Goal: Check status: Check status

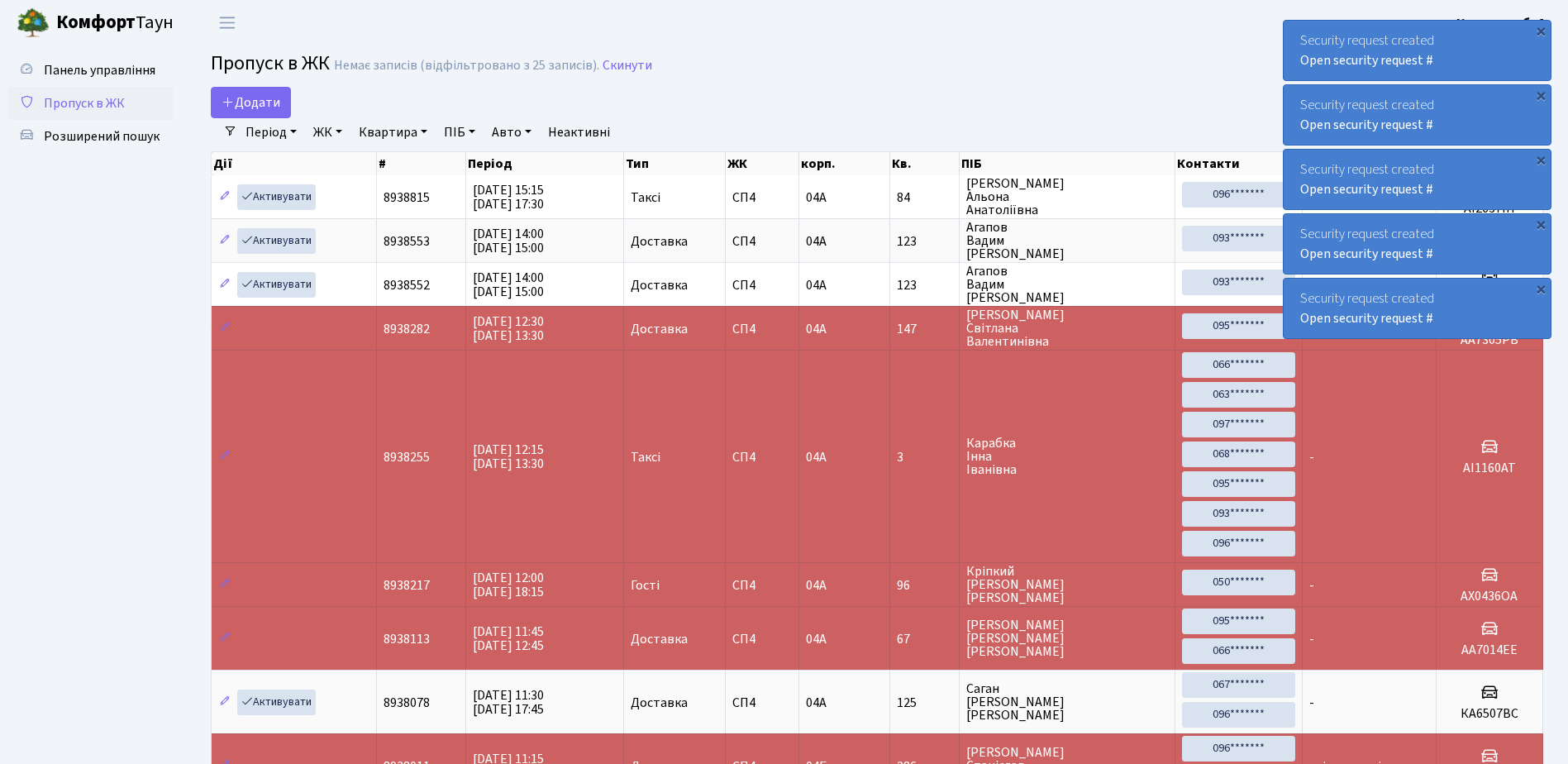
select select "25"
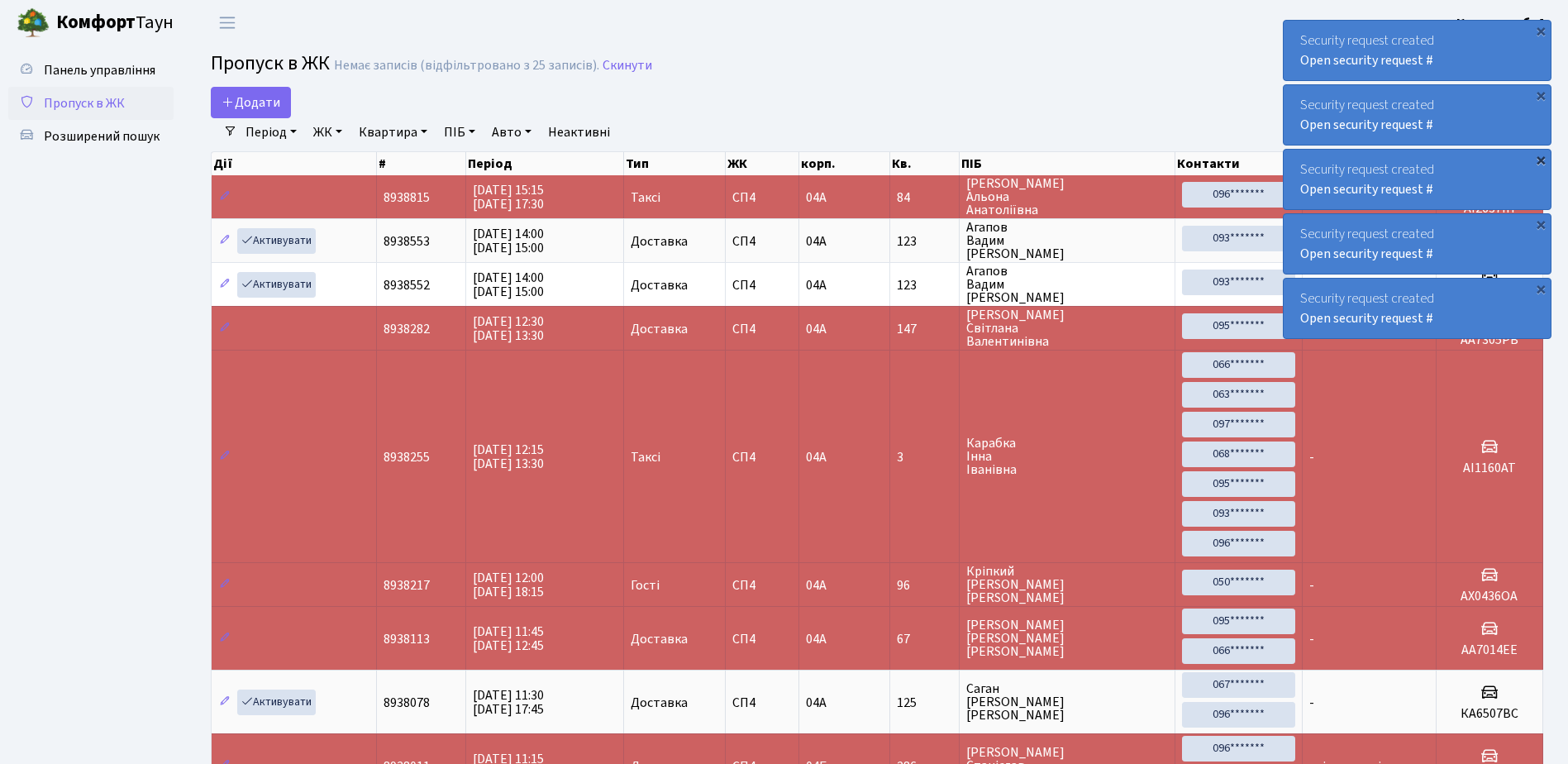
click at [1542, 160] on div "×" at bounding box center [1540, 159] width 17 height 17
click at [1543, 160] on div "×" at bounding box center [1540, 159] width 17 height 17
click at [1544, 160] on div "×" at bounding box center [1540, 159] width 17 height 17
click at [1540, 158] on div "×" at bounding box center [1540, 159] width 17 height 17
click at [1543, 286] on div "×" at bounding box center [1540, 288] width 17 height 17
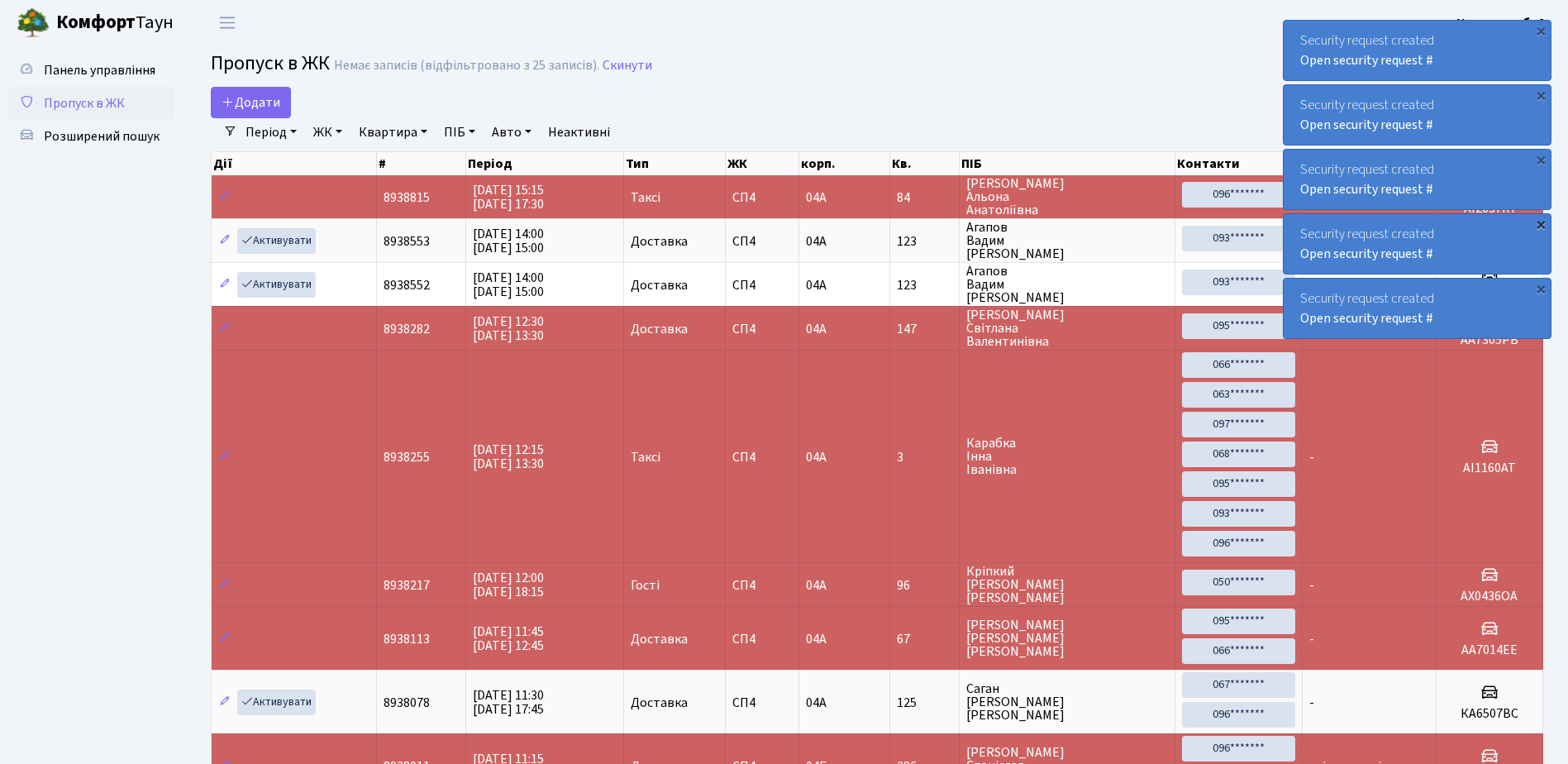
click at [1539, 222] on div "×" at bounding box center [1540, 224] width 17 height 17
click at [1543, 158] on div "×" at bounding box center [1540, 159] width 17 height 17
click at [1539, 163] on div "×" at bounding box center [1540, 159] width 17 height 17
click at [1541, 161] on div "×" at bounding box center [1540, 159] width 17 height 17
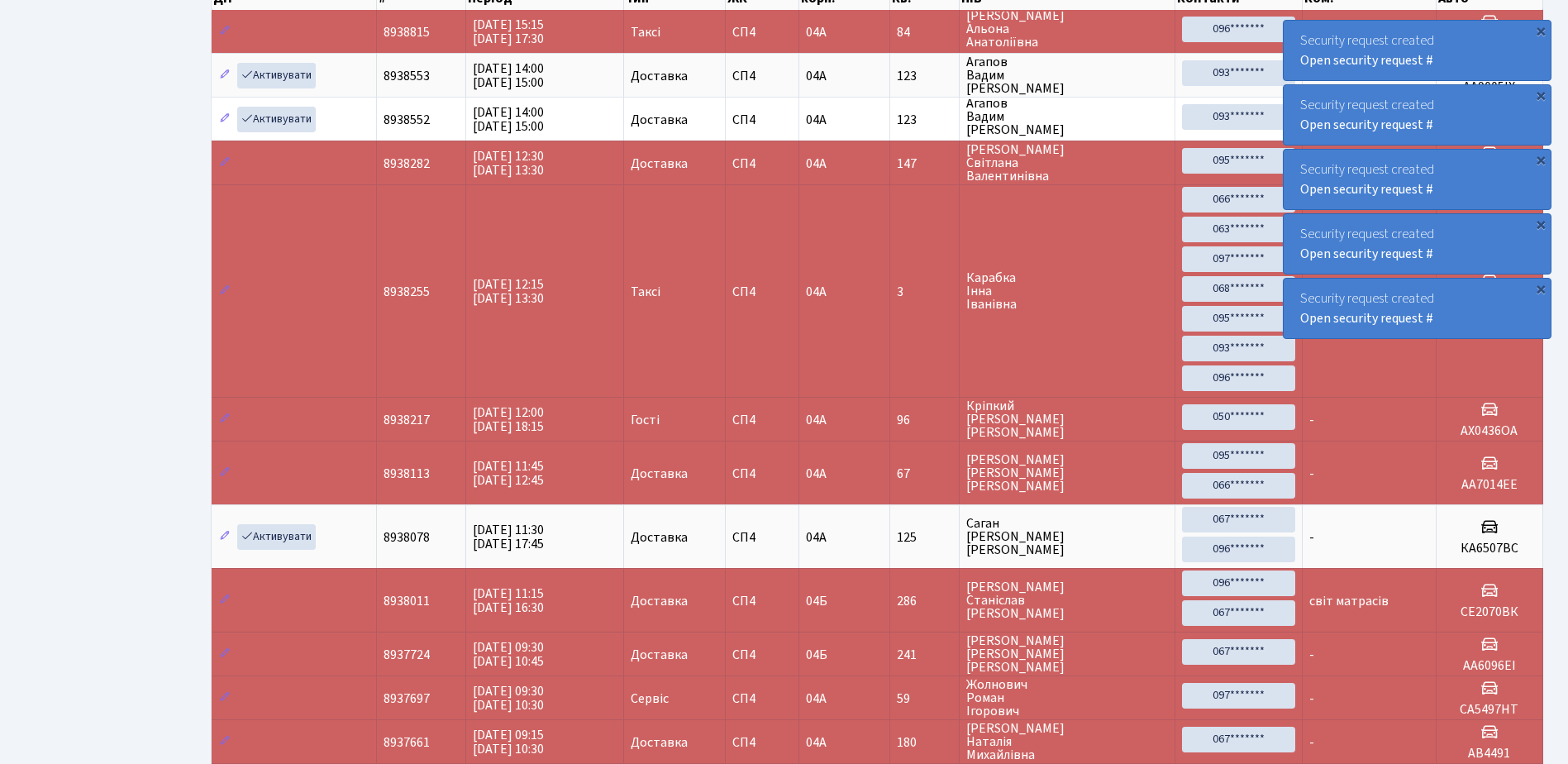
scroll to position [3, 0]
click at [1538, 33] on div "×" at bounding box center [1540, 31] width 17 height 17
click at [1538, 32] on div "×" at bounding box center [1540, 31] width 17 height 17
click at [1540, 30] on div "×" at bounding box center [1540, 31] width 17 height 17
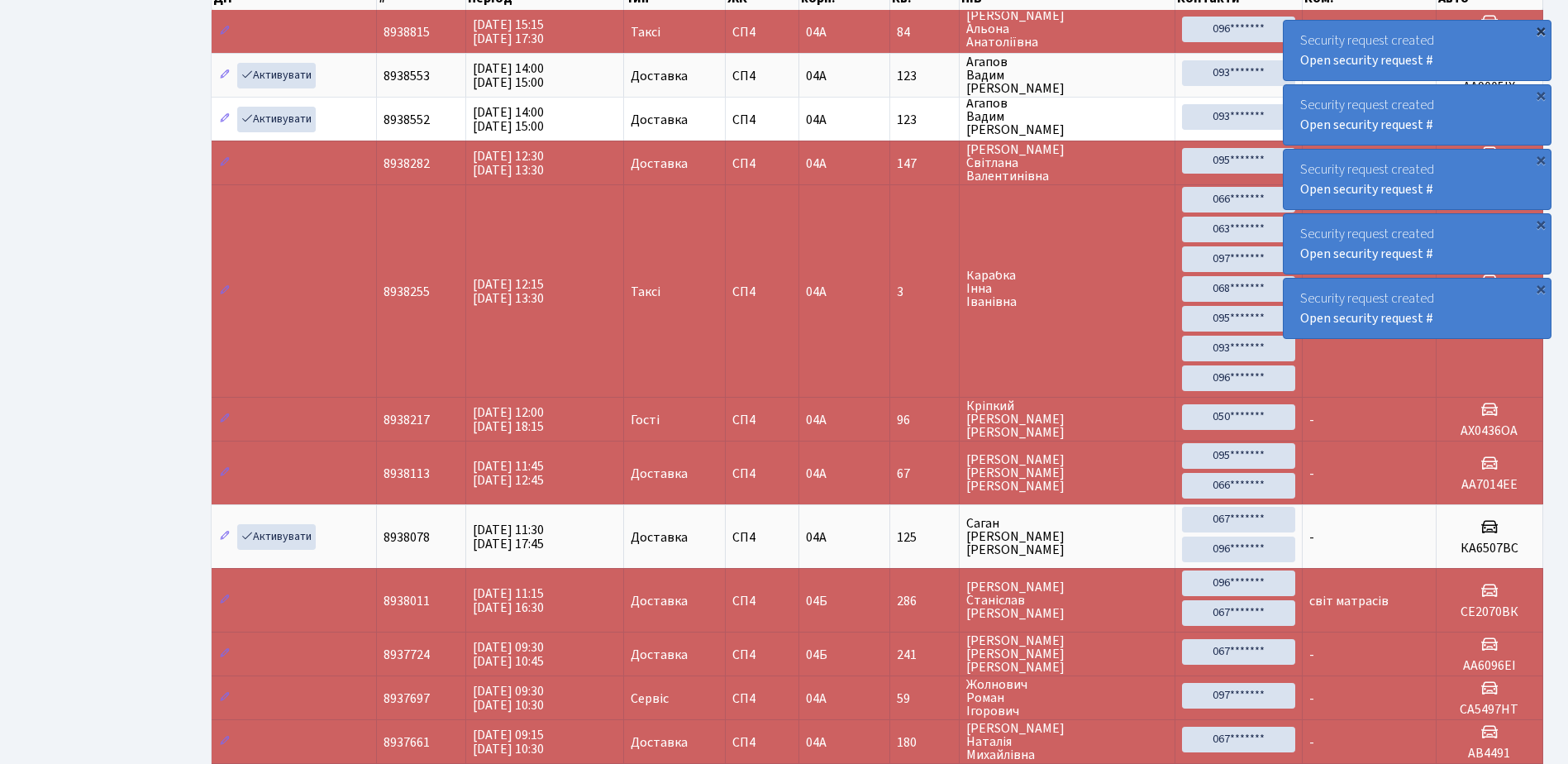
click at [1543, 28] on div "×" at bounding box center [1540, 31] width 17 height 17
click at [1545, 28] on div "×" at bounding box center [1540, 31] width 17 height 17
click at [1548, 27] on div "×" at bounding box center [1540, 31] width 17 height 17
click at [1540, 29] on div "×" at bounding box center [1540, 31] width 17 height 17
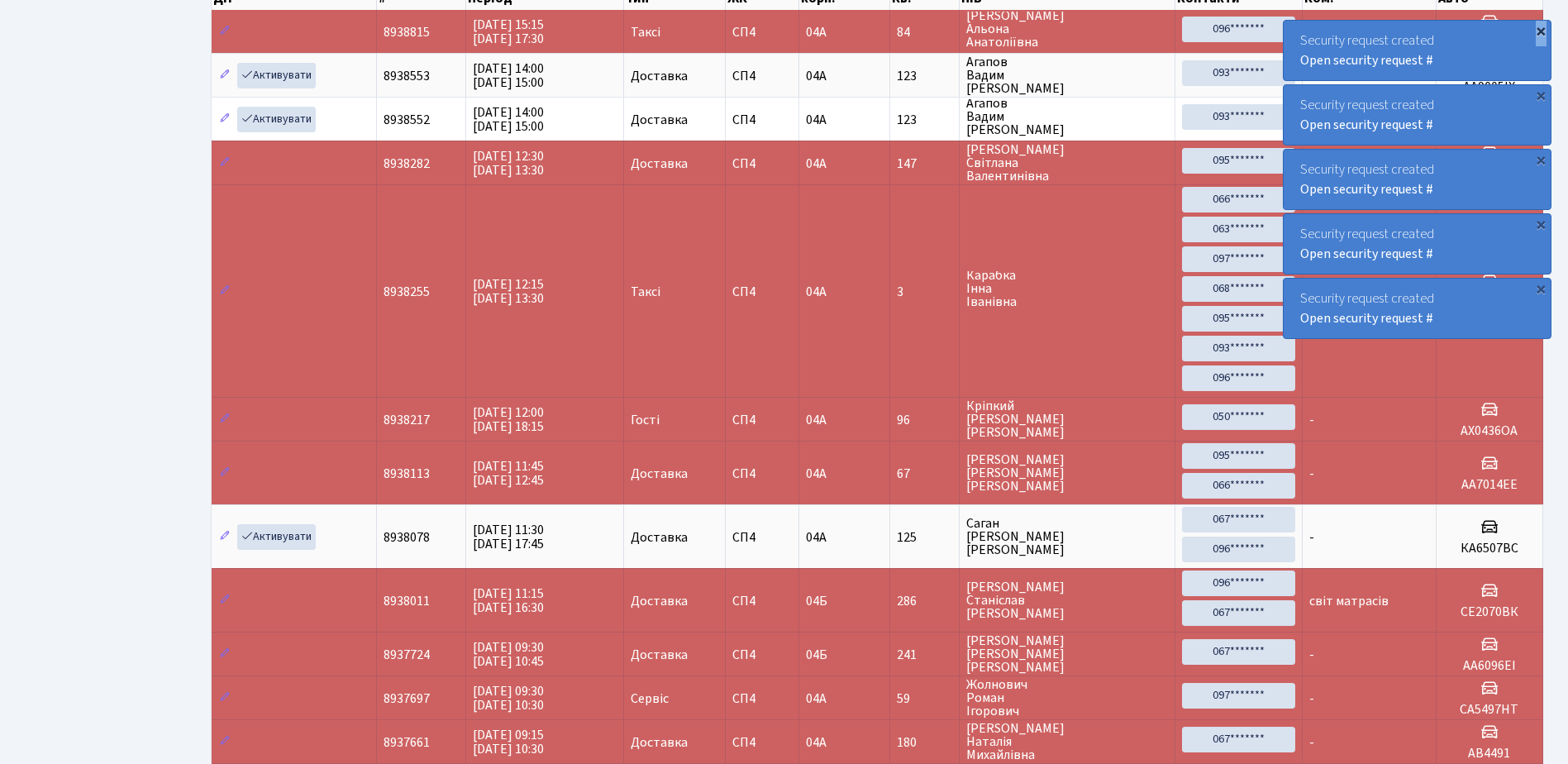
click at [1538, 28] on div "×" at bounding box center [1540, 31] width 17 height 17
click at [1103, 216] on td "[PERSON_NAME]" at bounding box center [1067, 290] width 216 height 213
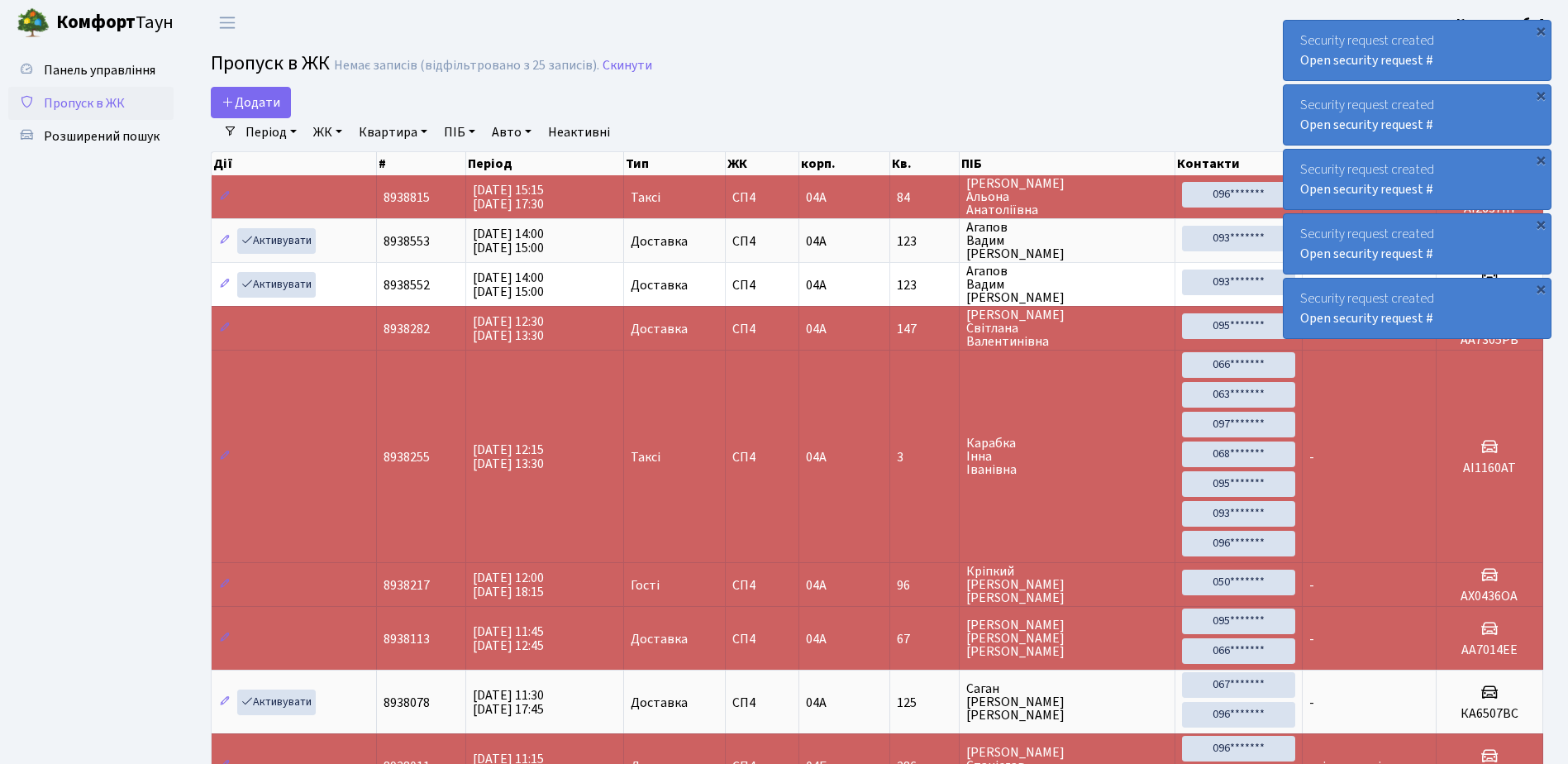
select select "25"
click at [1537, 157] on div "×" at bounding box center [1540, 159] width 17 height 17
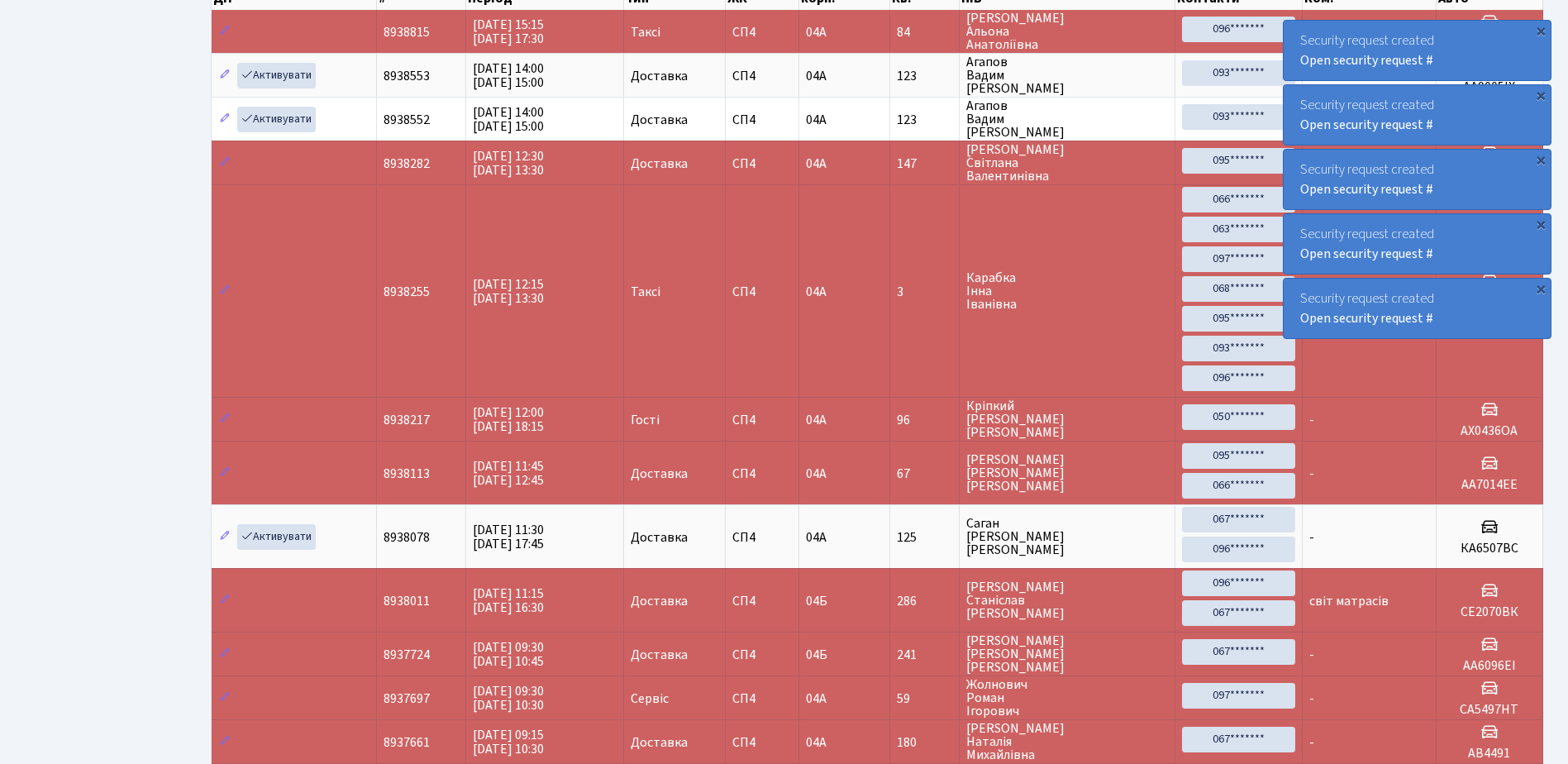
scroll to position [83, 0]
